Goal: Task Accomplishment & Management: Use online tool/utility

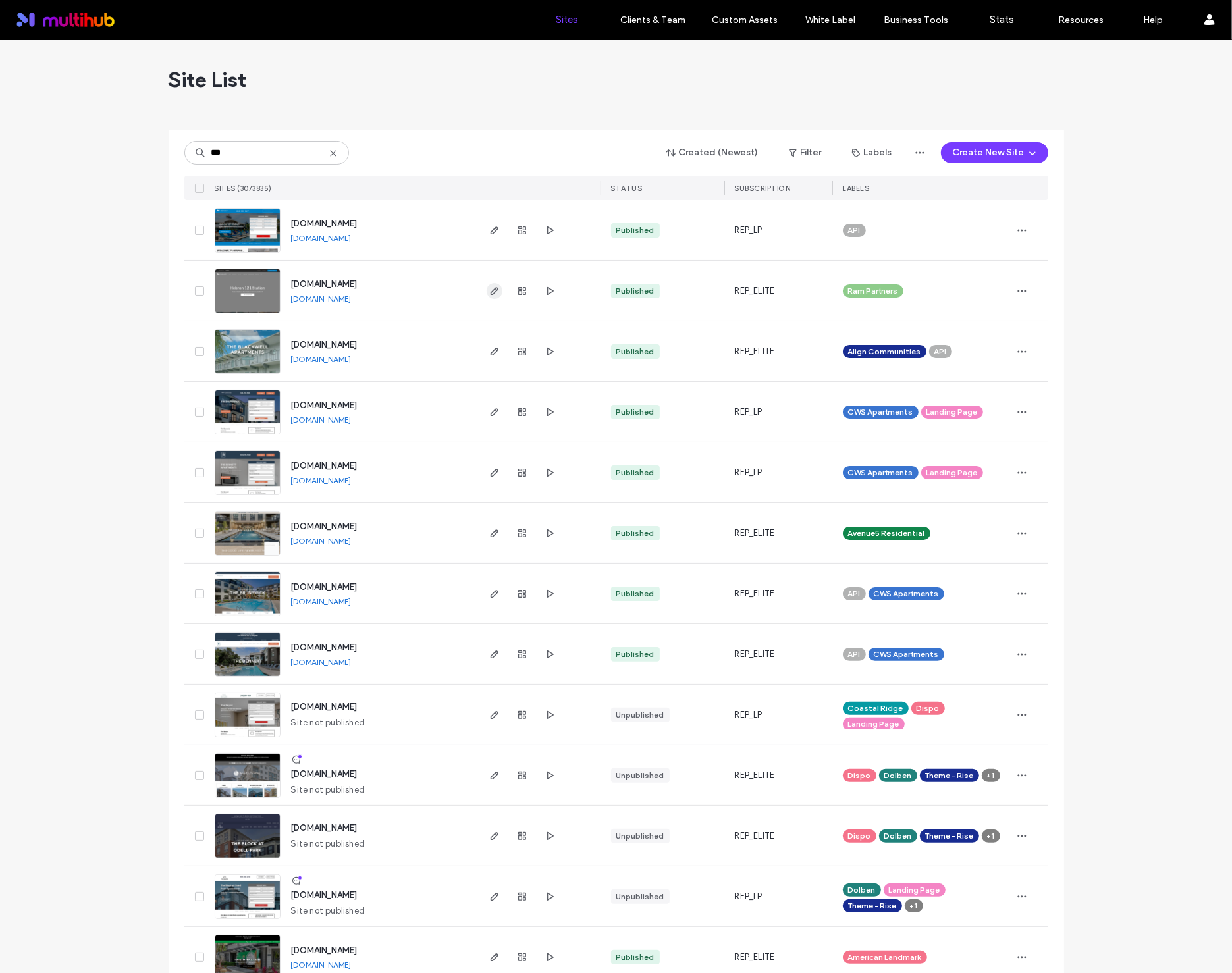
type input "***"
click at [486, 291] on span "button" at bounding box center [494, 290] width 15 height 15
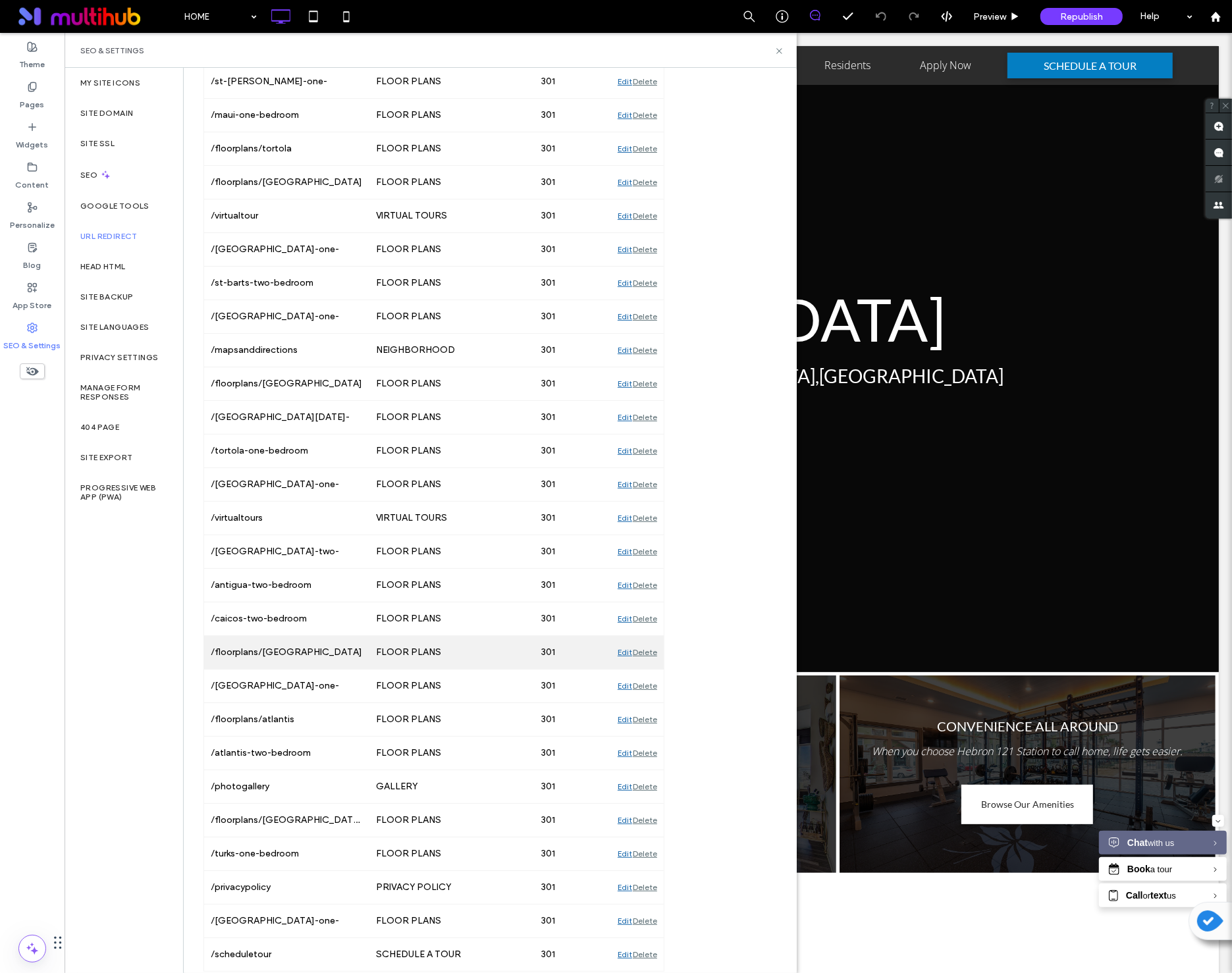
scroll to position [733, 0]
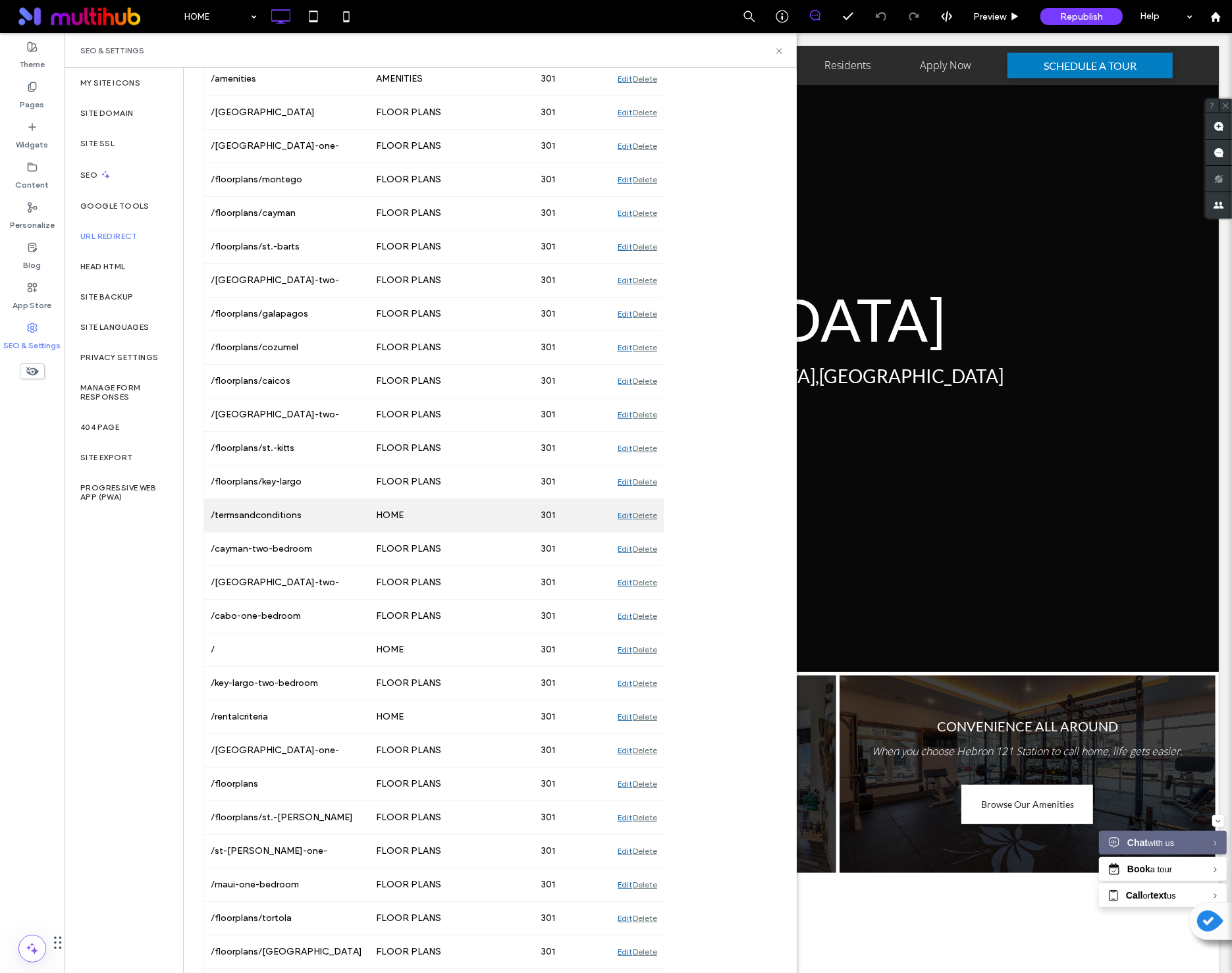
click at [625, 521] on div "Edit" at bounding box center [625, 515] width 15 height 33
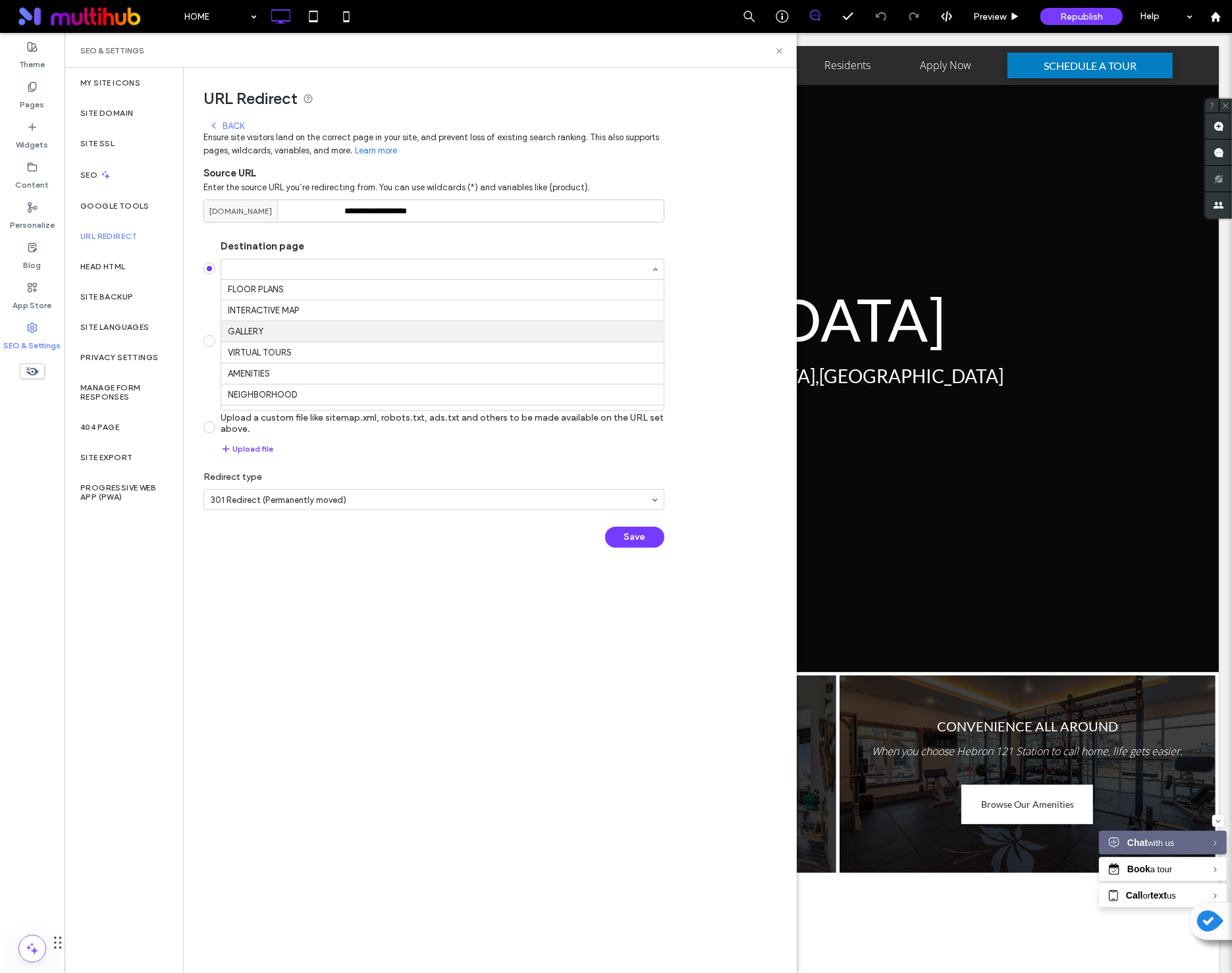
scroll to position [0, 0]
click at [637, 544] on button "Save" at bounding box center [635, 537] width 59 height 21
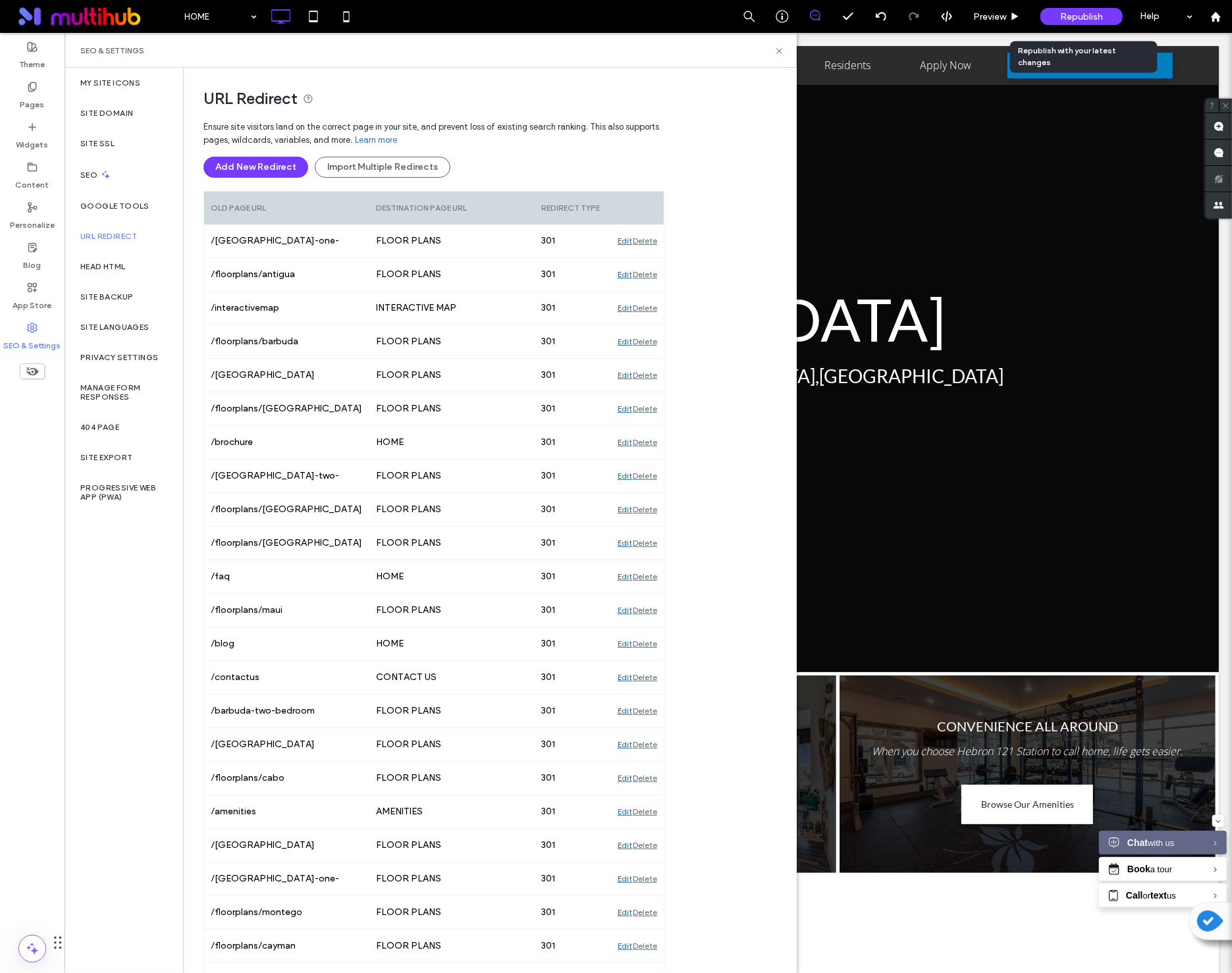
click at [1108, 15] on div "Republish" at bounding box center [1082, 16] width 82 height 17
